Goal: Task Accomplishment & Management: Manage account settings

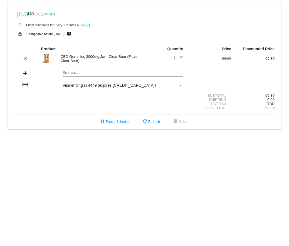
click at [54, 14] on link "Change" at bounding box center [48, 13] width 11 height 3
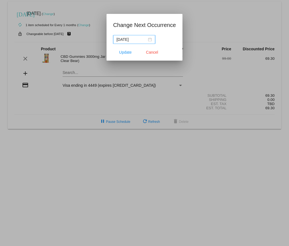
click at [148, 39] on div "[DATE]" at bounding box center [133, 39] width 35 height 6
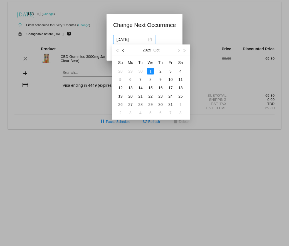
click at [123, 51] on span "button" at bounding box center [123, 50] width 3 height 3
click at [180, 71] on div "6" at bounding box center [180, 71] width 7 height 7
type input "[DATE]"
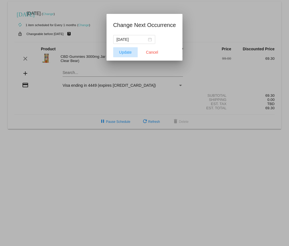
click at [127, 52] on span "Update" at bounding box center [125, 52] width 12 height 4
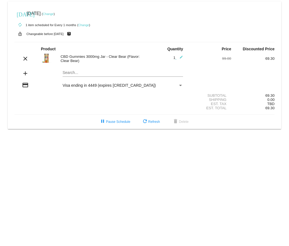
click at [86, 26] on link "Change" at bounding box center [83, 24] width 11 height 3
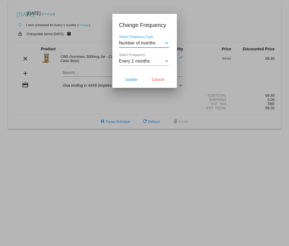
click at [167, 43] on div "Select Frequency Type" at bounding box center [166, 42] width 3 height 1
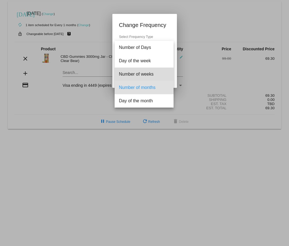
click at [150, 74] on span "Number of weeks" at bounding box center [144, 73] width 50 height 13
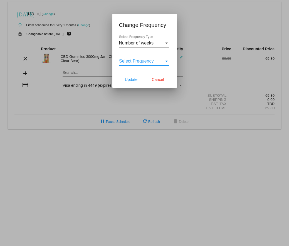
click at [166, 60] on div "Select Frequency" at bounding box center [166, 61] width 5 height 5
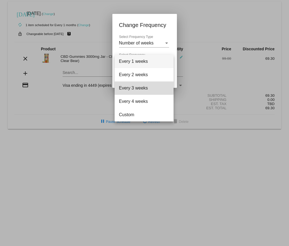
click at [143, 86] on span "Every 3 weeks" at bounding box center [144, 87] width 50 height 13
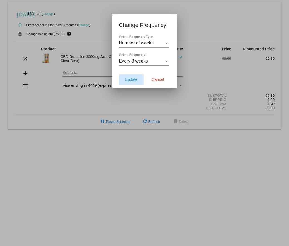
click at [134, 80] on span "Update" at bounding box center [131, 79] width 12 height 4
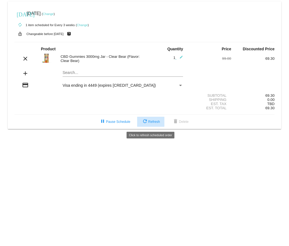
click at [150, 123] on span "refresh Refresh" at bounding box center [150, 122] width 18 height 4
